Goal: Task Accomplishment & Management: Use online tool/utility

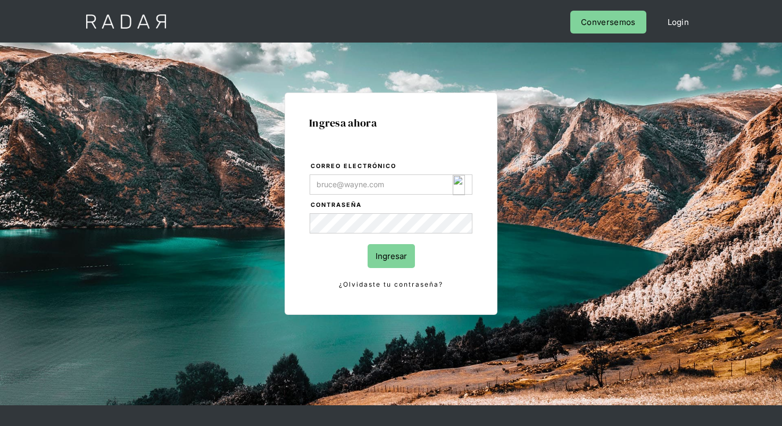
click at [468, 185] on div "Login Form" at bounding box center [463, 185] width 20 height 20
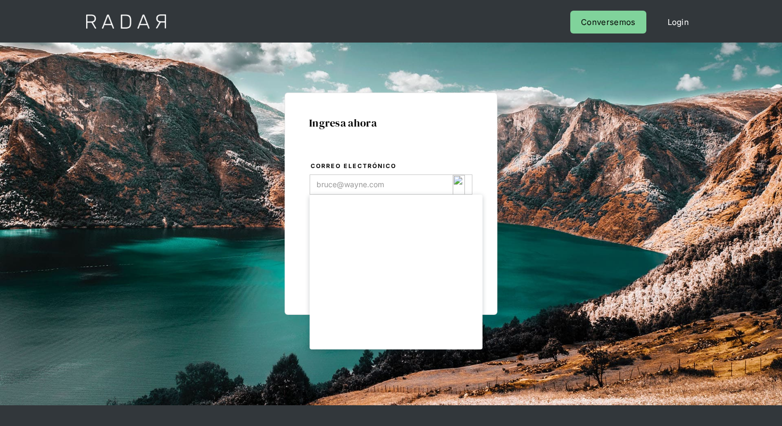
type input "[EMAIL_ADDRESS][DOMAIN_NAME]"
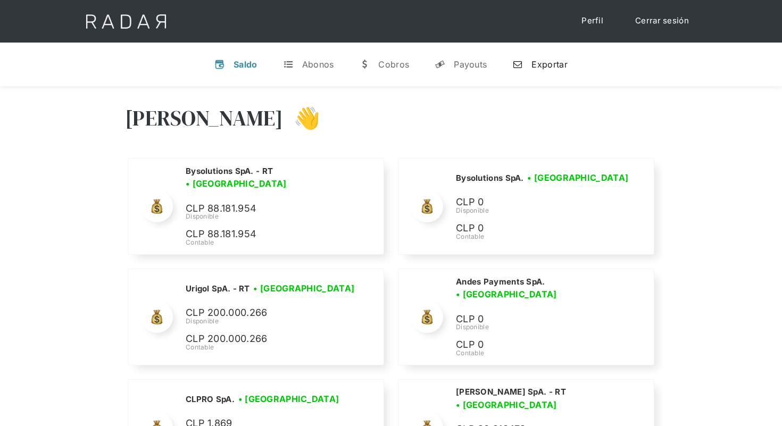
click at [541, 76] on link "n Exportar" at bounding box center [540, 65] width 72 height 28
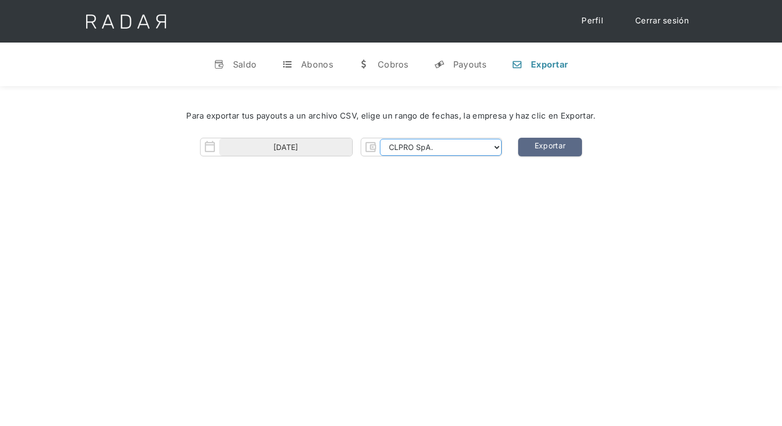
click at [485, 145] on select "CLPRO SpA. [PERSON_NAME] SpA. Urigol SpA. Bysolutions SpA. Clmax SpA. Andes Pay…" at bounding box center [441, 147] width 122 height 17
click at [381, 139] on select "CLPRO SpA. Coster SpA. Urigol SpA. Bysolutions SpA. Clmax SpA. Andes Payments S…" at bounding box center [441, 147] width 122 height 17
click at [554, 150] on link "Exportar" at bounding box center [550, 147] width 64 height 19
click at [487, 148] on select "CLPRO SpA. Coster SpA. Urigol SpA. Bysolutions SpA. Clmax SpA. Andes Payments S…" at bounding box center [441, 147] width 122 height 17
click at [467, 150] on select "CLPRO SpA. Coster SpA. Urigol SpA. Bysolutions SpA. Clmax SpA. Andes Payments S…" at bounding box center [441, 147] width 122 height 17
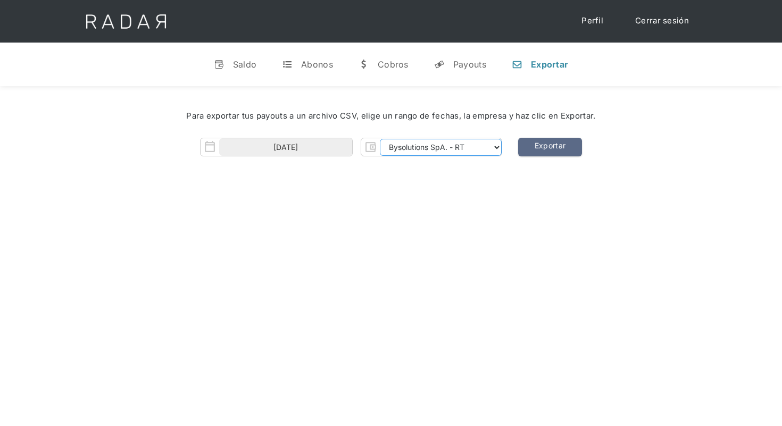
select select "coster-rt"
click at [381, 139] on select "CLPRO SpA. Coster SpA. Urigol SpA. Bysolutions SpA. Clmax SpA. Andes Payments S…" at bounding box center [441, 147] width 122 height 17
click at [546, 147] on link "Exportar" at bounding box center [550, 147] width 64 height 19
